Goal: Task Accomplishment & Management: Complete application form

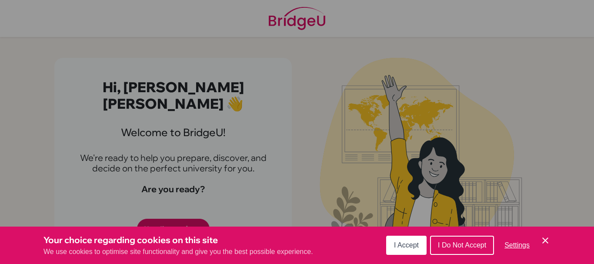
click at [545, 240] on icon "Save and close" at bounding box center [545, 240] width 6 height 6
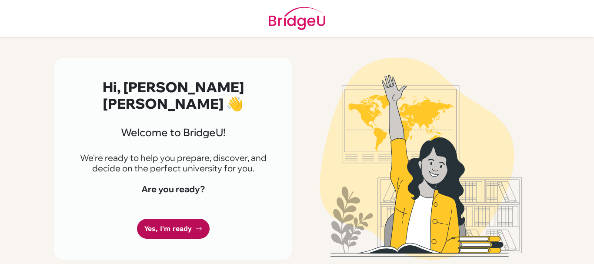
click at [182, 219] on link "Yes, I'm ready" at bounding box center [173, 229] width 73 height 20
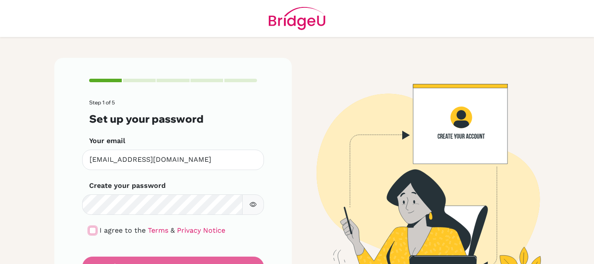
click at [92, 230] on input "checkbox" at bounding box center [92, 230] width 7 height 7
checkbox input "true"
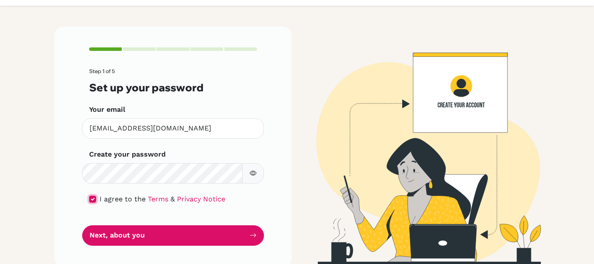
scroll to position [40, 0]
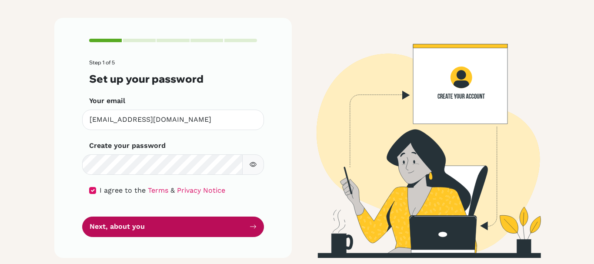
click at [120, 229] on button "Next, about you" at bounding box center [173, 226] width 182 height 20
